Goal: Check status

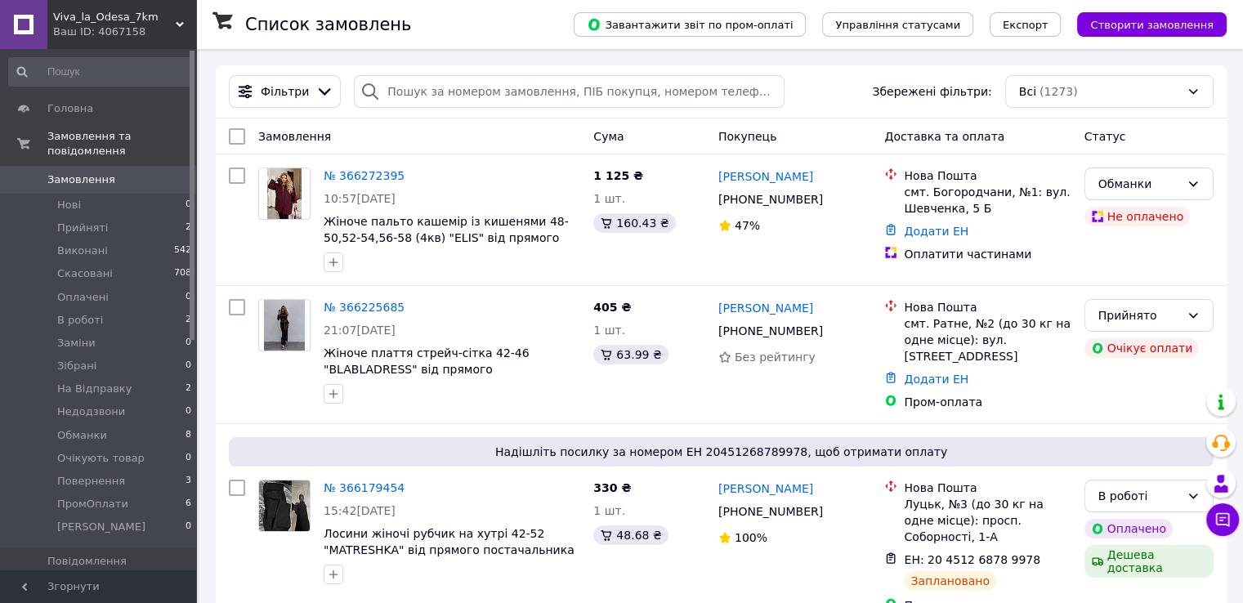
click at [99, 172] on span "Замовлення" at bounding box center [81, 179] width 68 height 15
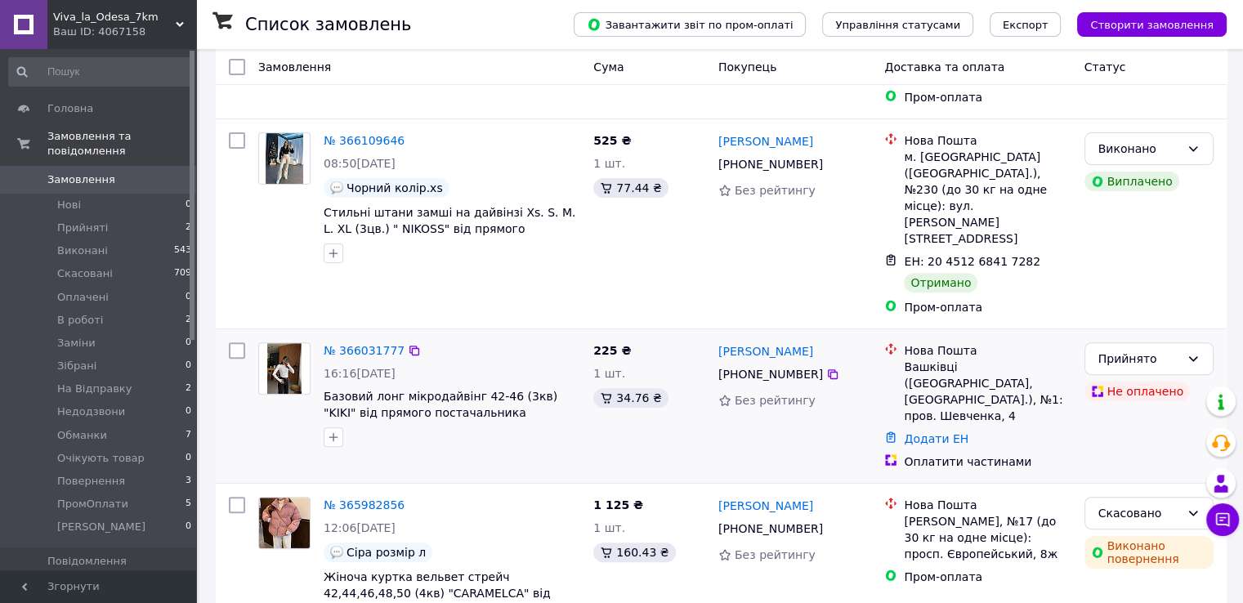
scroll to position [526, 0]
